Goal: Task Accomplishment & Management: Manage account settings

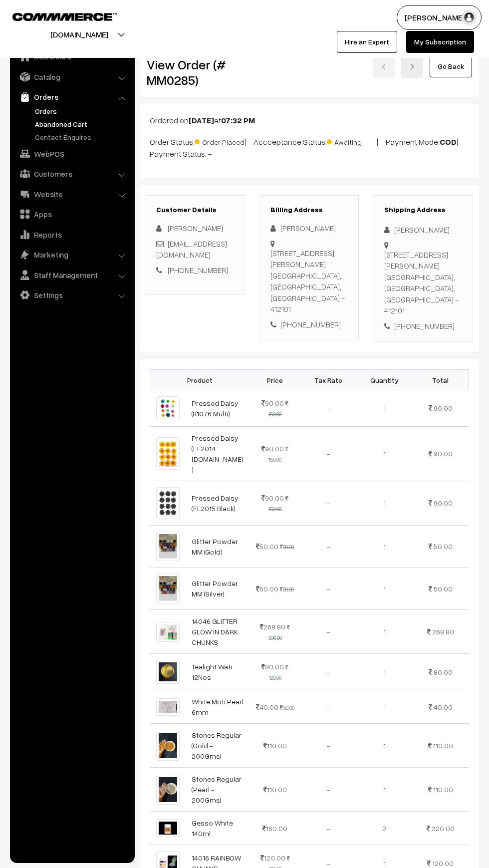
click at [37, 124] on link "Abandoned Cart" at bounding box center [81, 124] width 99 height 10
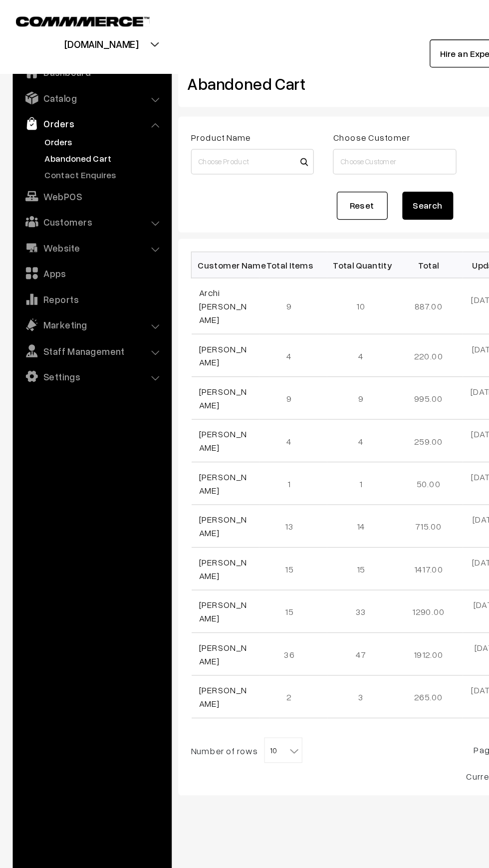
click at [37, 111] on link "Orders" at bounding box center [81, 111] width 99 height 10
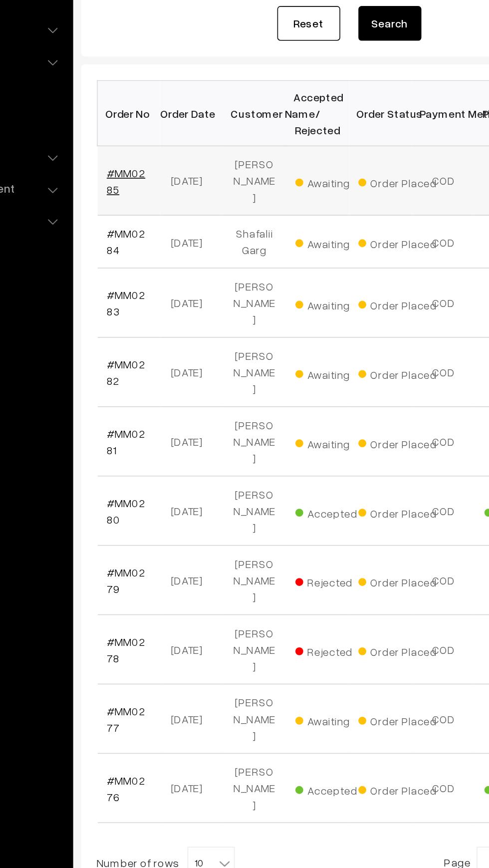
click at [165, 261] on link "#MM0285" at bounding box center [168, 270] width 24 height 19
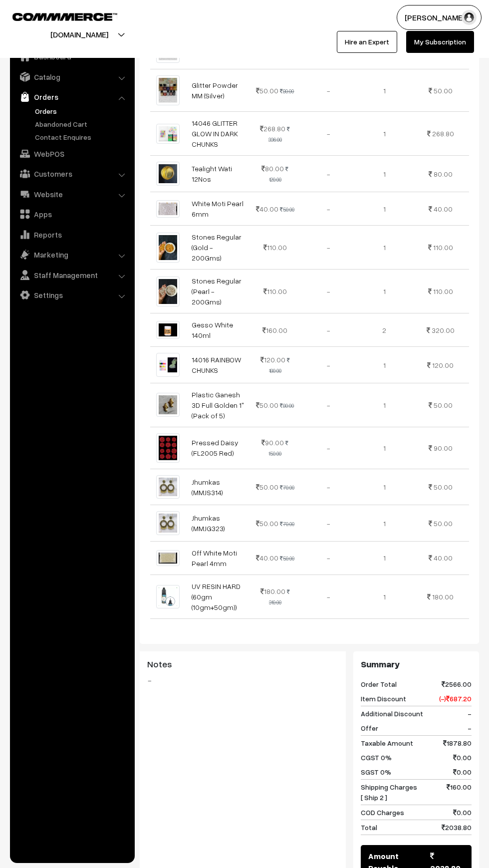
scroll to position [655, 0]
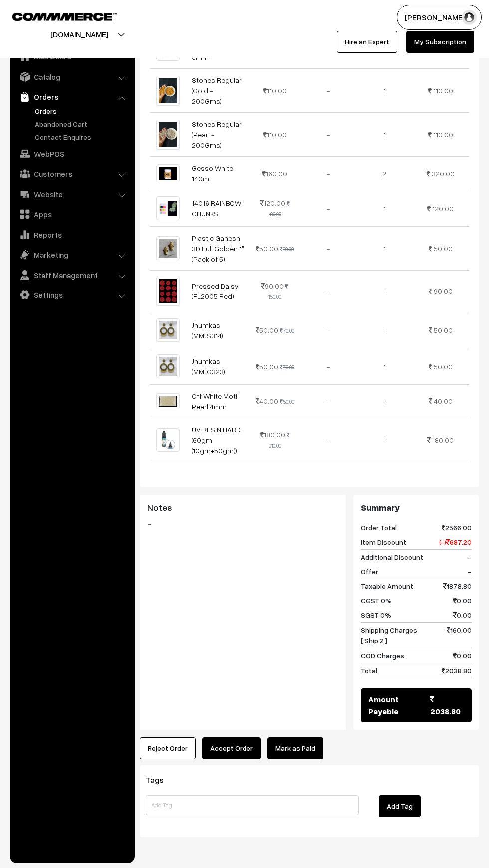
click at [234, 737] on button "Accept Order" at bounding box center [231, 748] width 59 height 22
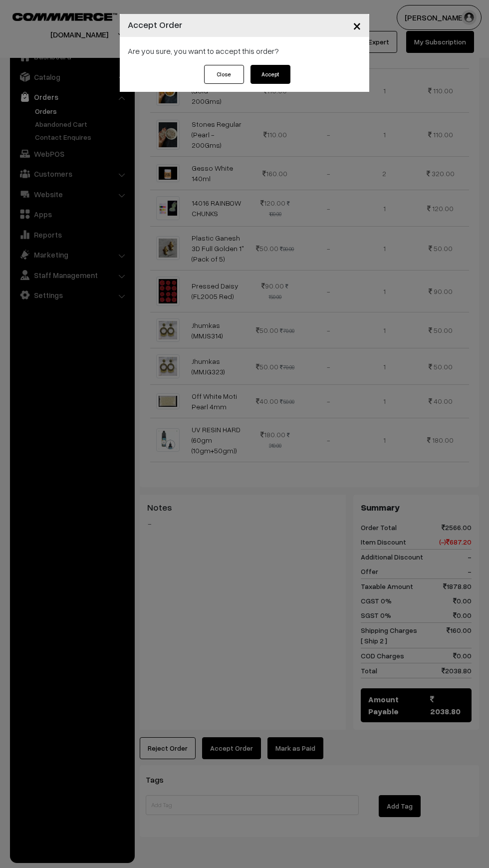
click at [264, 79] on button "Accept" at bounding box center [271, 74] width 40 height 19
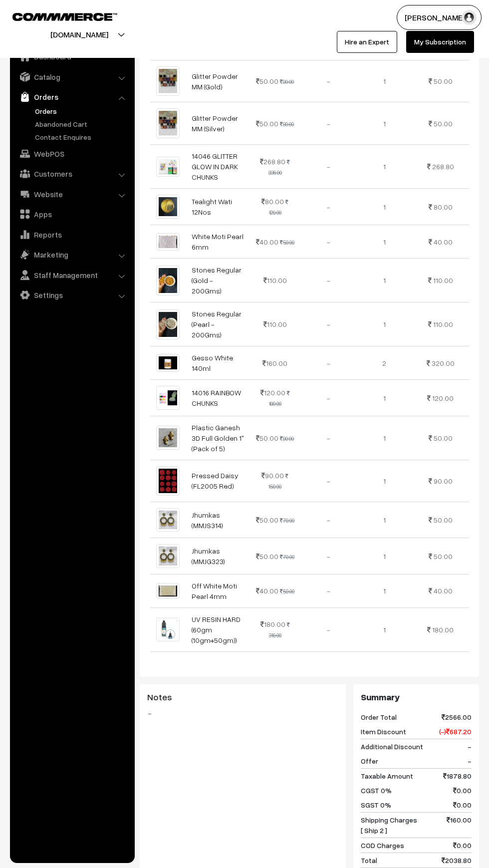
scroll to position [764, 0]
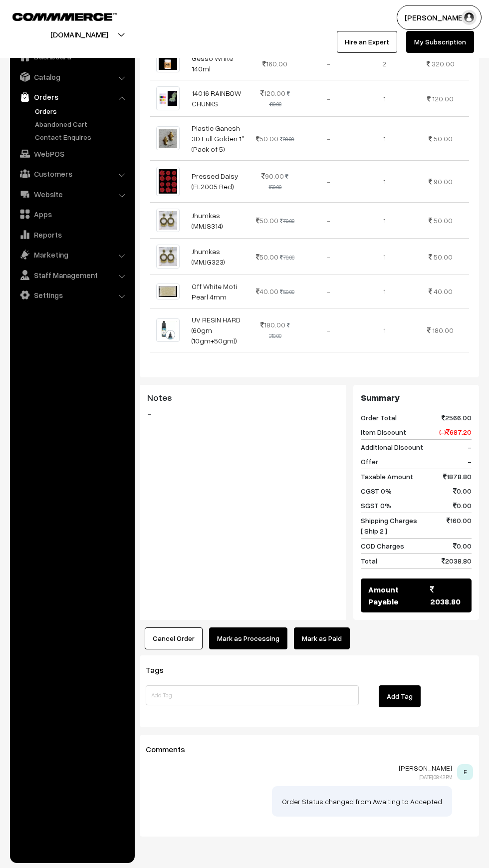
click at [325, 627] on link "Mark as Paid" at bounding box center [322, 638] width 56 height 22
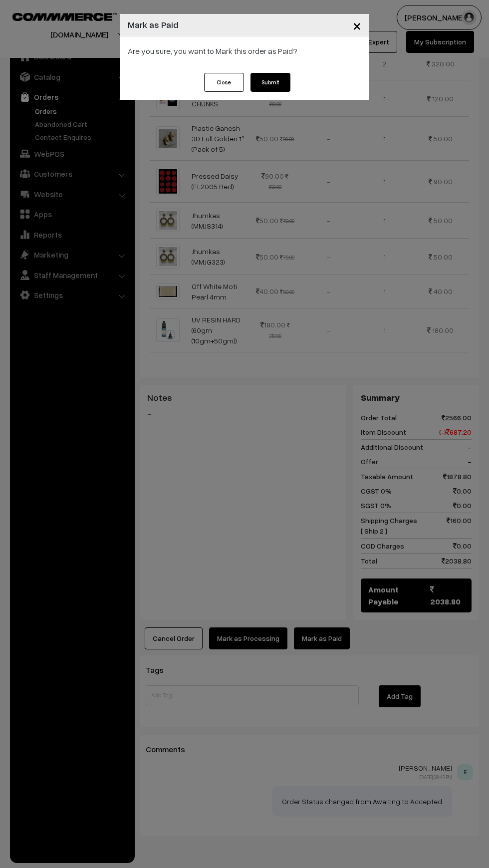
click at [281, 88] on button "Submit" at bounding box center [271, 82] width 40 height 19
